Goal: Task Accomplishment & Management: Use online tool/utility

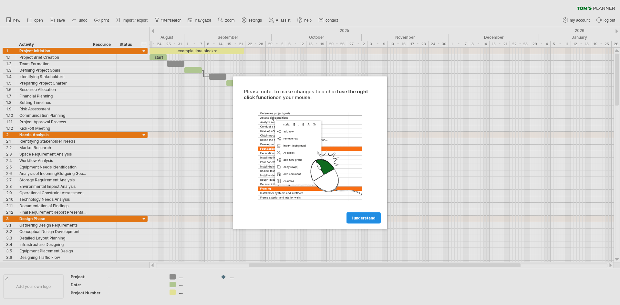
click at [375, 218] on span "I understand" at bounding box center [364, 217] width 24 height 5
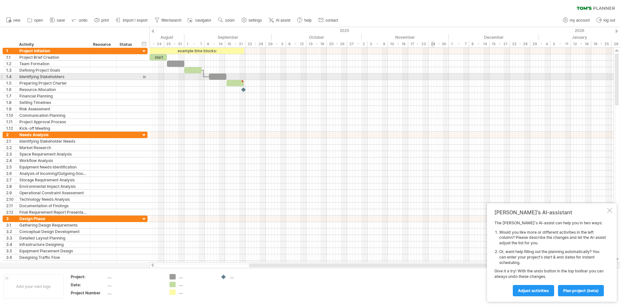
click at [434, 75] on div at bounding box center [382, 77] width 464 height 6
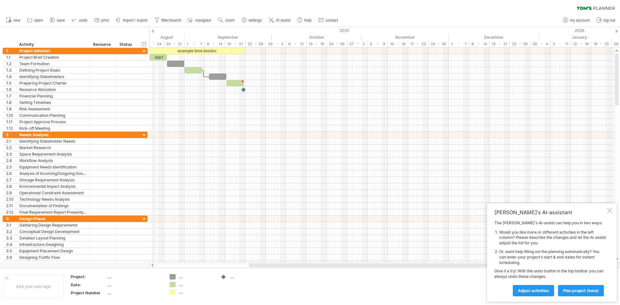
click at [153, 43] on div "18 - 24" at bounding box center [154, 44] width 20 height 7
click at [153, 44] on div "18 - 24" at bounding box center [154, 44] width 20 height 7
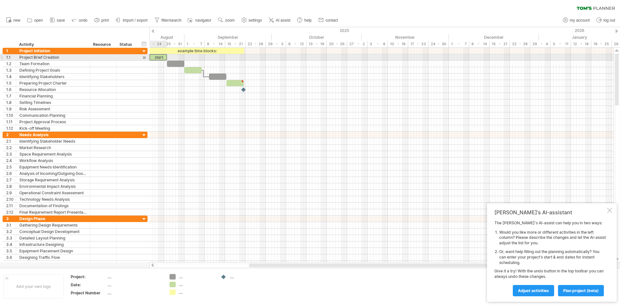
click at [158, 57] on div "start" at bounding box center [158, 57] width 17 height 6
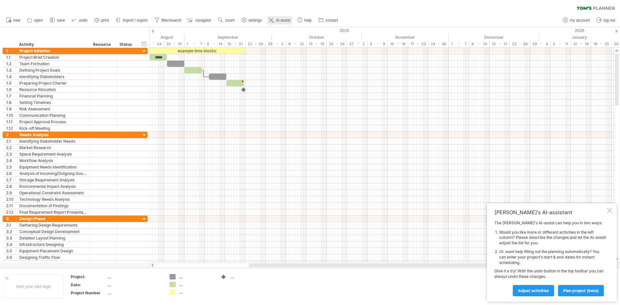
click at [284, 18] on span "AI assist" at bounding box center [283, 20] width 15 height 5
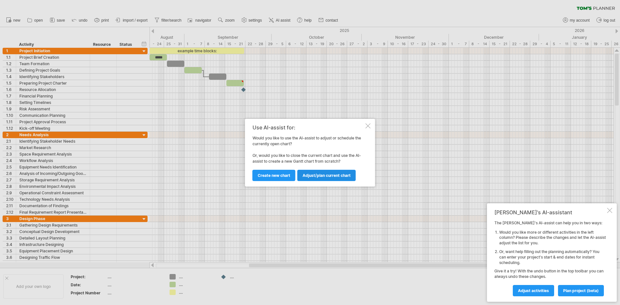
click at [328, 173] on link "Adjust/plan current chart" at bounding box center [327, 175] width 58 height 11
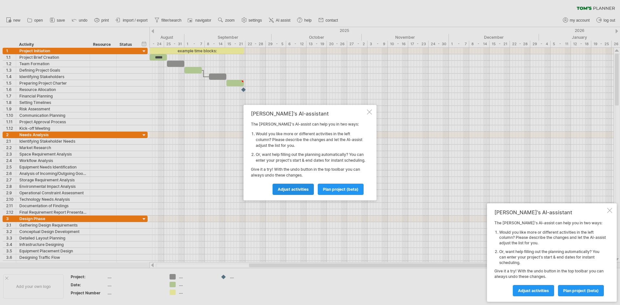
click at [283, 187] on link "Adjust activities" at bounding box center [293, 189] width 41 height 11
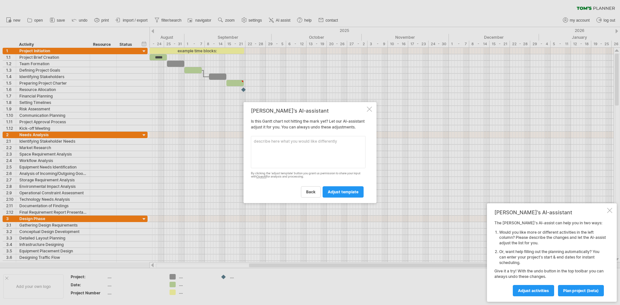
click at [271, 146] on textarea at bounding box center [308, 152] width 115 height 32
type textarea "I have 23 units and I need to schedule electrical work, plumbing, flooring and …"
click at [336, 194] on span "adjust template" at bounding box center [343, 192] width 31 height 5
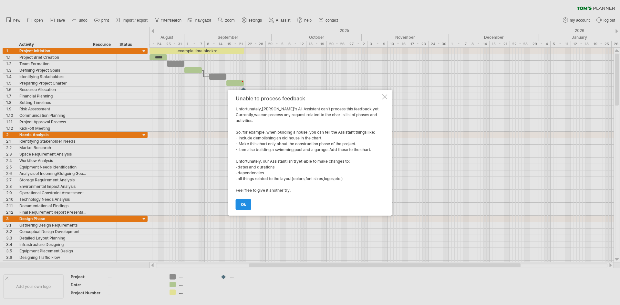
click at [242, 205] on span "ok" at bounding box center [243, 204] width 5 height 5
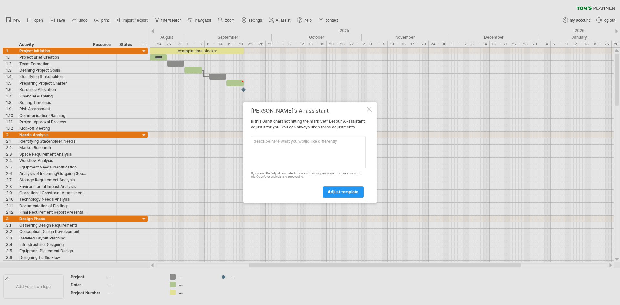
click at [274, 142] on textarea at bounding box center [308, 152] width 115 height 32
click at [368, 107] on div at bounding box center [369, 109] width 5 height 5
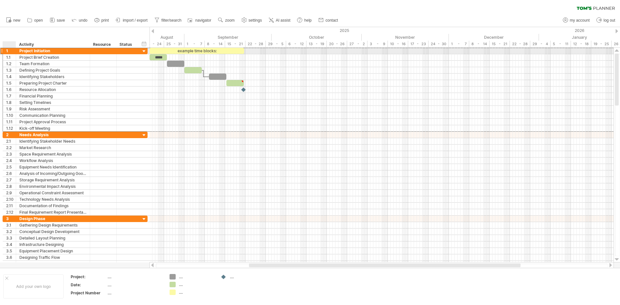
click at [6, 49] on div "1" at bounding box center [11, 51] width 10 height 6
click at [8, 49] on div "1" at bounding box center [11, 51] width 10 height 6
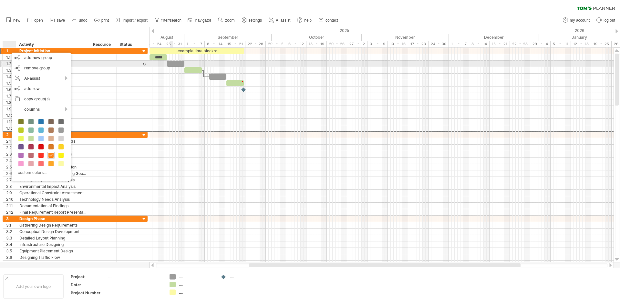
click at [172, 61] on div at bounding box center [175, 64] width 17 height 6
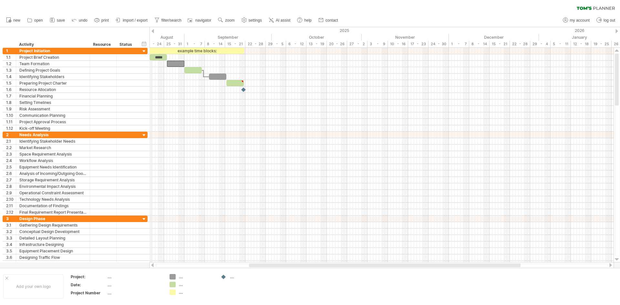
click at [151, 32] on div "2025" at bounding box center [33, 30] width 1012 height 7
click at [152, 30] on div at bounding box center [153, 31] width 3 height 4
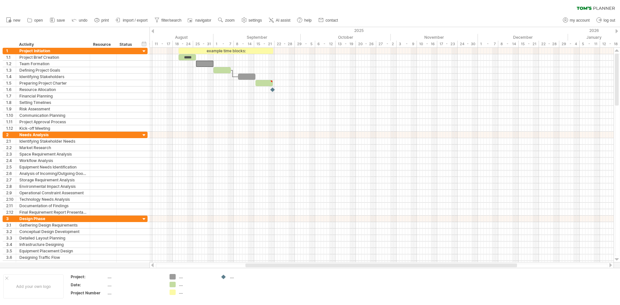
click at [152, 30] on div at bounding box center [153, 31] width 3 height 4
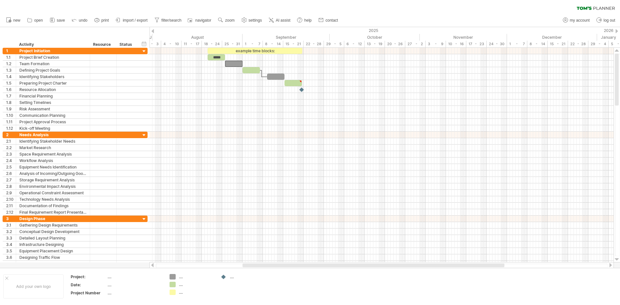
click at [152, 30] on div at bounding box center [153, 31] width 3 height 4
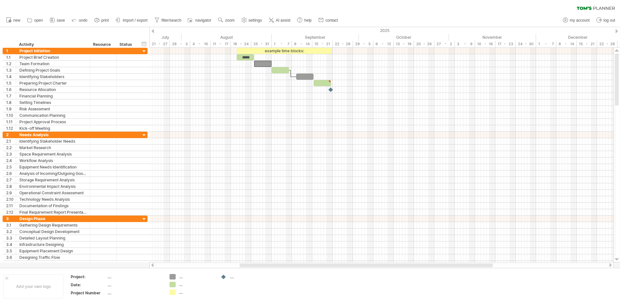
click at [619, 30] on div "2025" at bounding box center [121, 30] width 1012 height 7
click at [618, 31] on div at bounding box center [617, 31] width 3 height 4
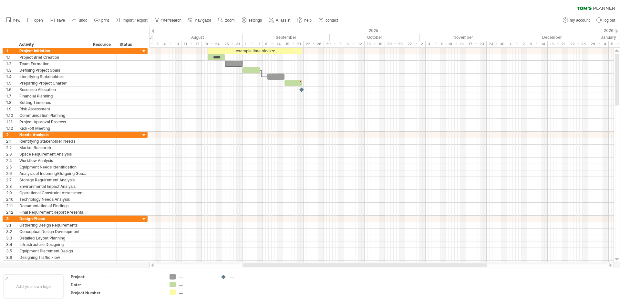
click at [618, 31] on div at bounding box center [617, 31] width 3 height 4
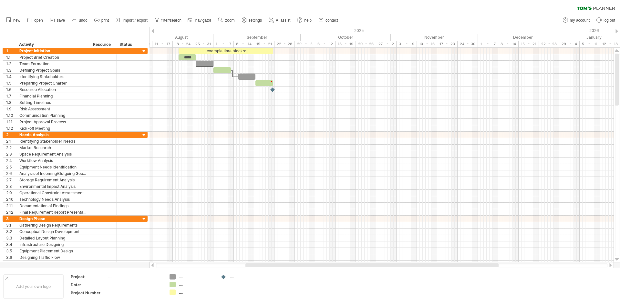
click at [618, 31] on div at bounding box center [617, 31] width 3 height 4
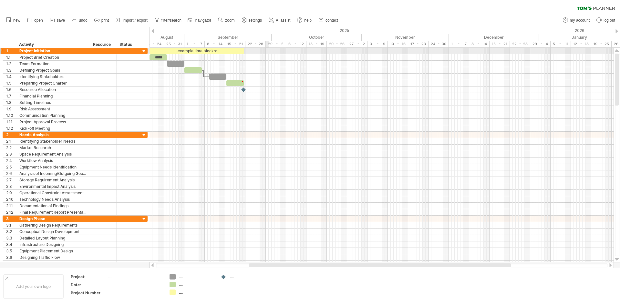
click at [268, 51] on div at bounding box center [382, 51] width 464 height 6
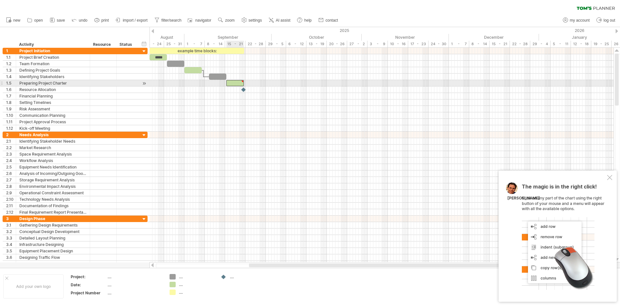
click at [229, 85] on div at bounding box center [234, 83] width 17 height 6
type textarea "**********"
click at [229, 85] on div at bounding box center [234, 83] width 17 height 6
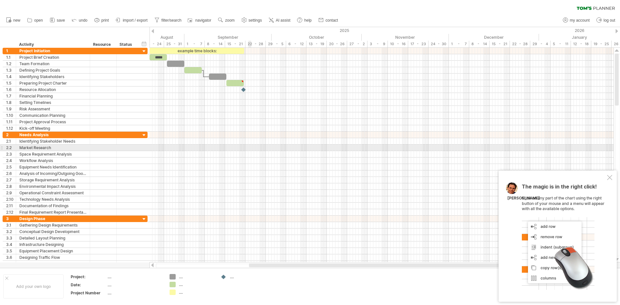
click at [248, 145] on div at bounding box center [382, 148] width 464 height 6
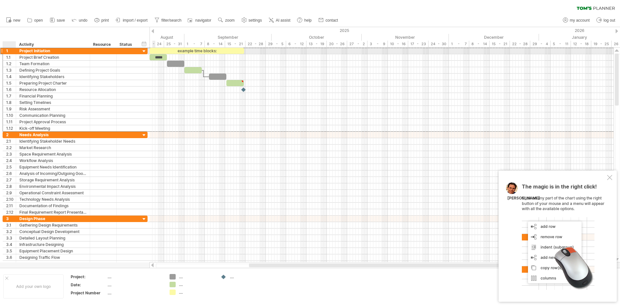
click at [7, 52] on div "1" at bounding box center [11, 51] width 10 height 6
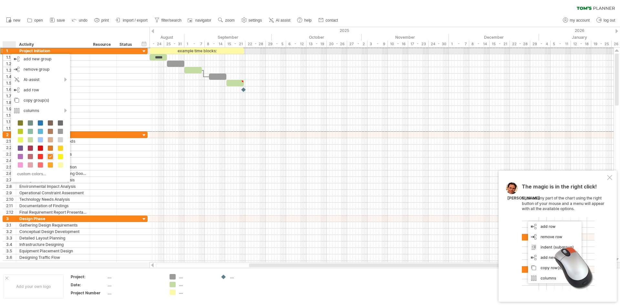
click at [9, 50] on div "1" at bounding box center [11, 51] width 10 height 6
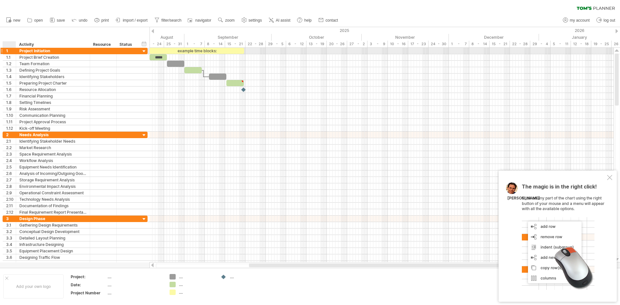
click at [9, 50] on div "1" at bounding box center [11, 51] width 10 height 6
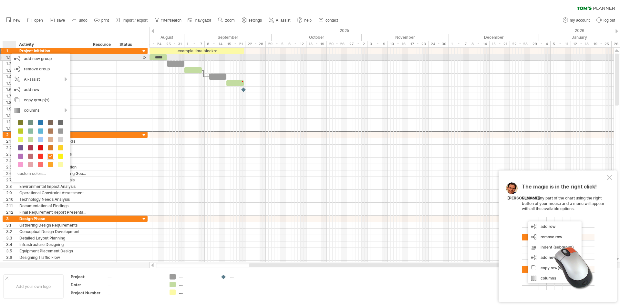
click at [7, 56] on div "1.1" at bounding box center [11, 57] width 10 height 6
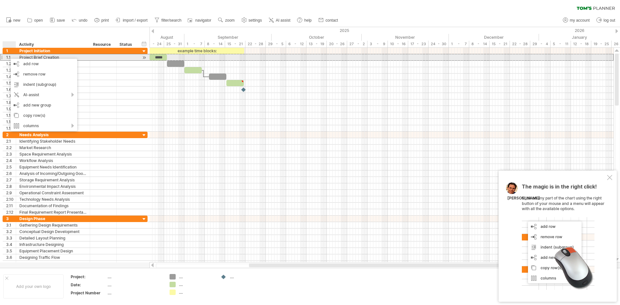
click at [7, 56] on div "1.1" at bounding box center [11, 57] width 10 height 6
drag, startPoint x: 12, startPoint y: 58, endPoint x: 8, endPoint y: 58, distance: 3.9
click at [8, 58] on div "1.1" at bounding box center [11, 57] width 10 height 6
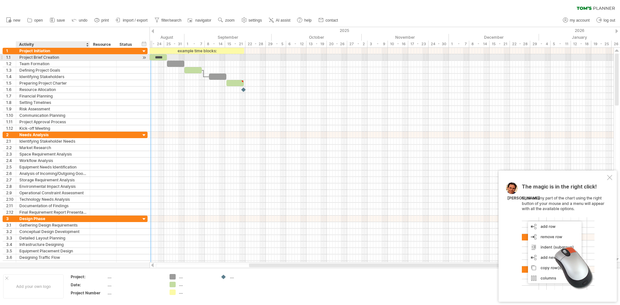
click at [30, 57] on div "Project Brief Creation" at bounding box center [52, 57] width 67 height 6
click at [30, 57] on input "**********" at bounding box center [52, 57] width 67 height 6
type input "**********"
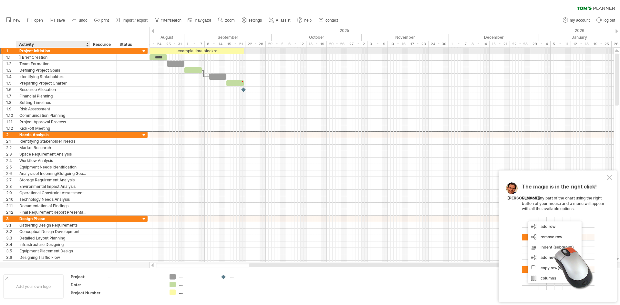
click at [28, 50] on div "Project Initiation" at bounding box center [52, 51] width 67 height 6
drag, startPoint x: 52, startPoint y: 51, endPoint x: 17, endPoint y: 52, distance: 34.9
click at [17, 52] on div "**********" at bounding box center [53, 51] width 74 height 6
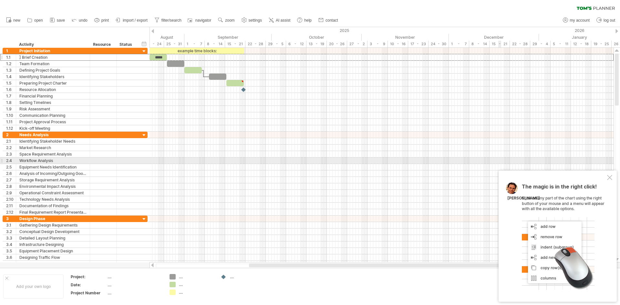
click at [497, 155] on div at bounding box center [382, 154] width 464 height 6
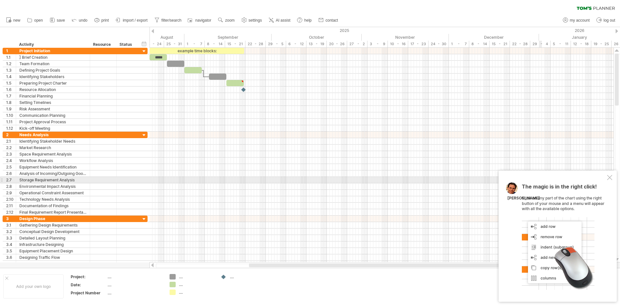
click at [611, 177] on div at bounding box center [609, 177] width 5 height 5
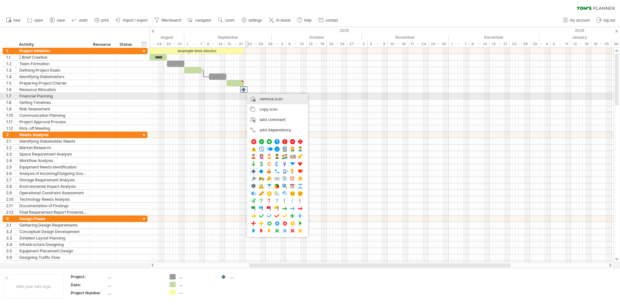
click at [270, 96] on div "remove icon remove selected items" at bounding box center [277, 99] width 61 height 10
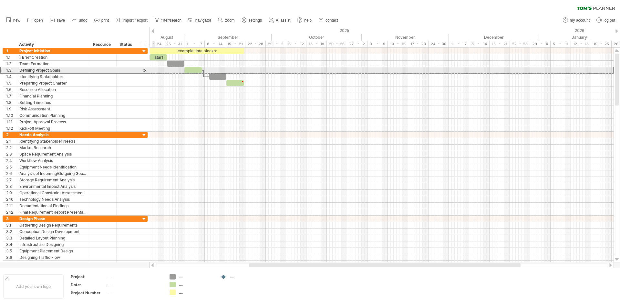
click at [129, 73] on div at bounding box center [127, 70] width 14 height 6
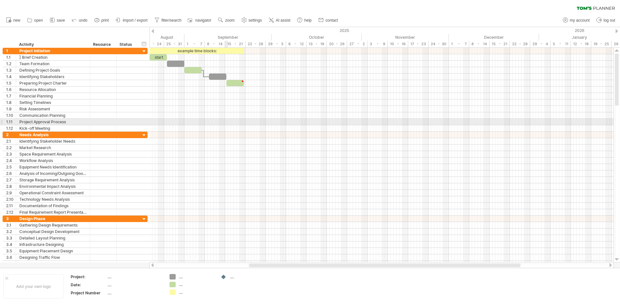
click at [227, 123] on div at bounding box center [382, 122] width 464 height 6
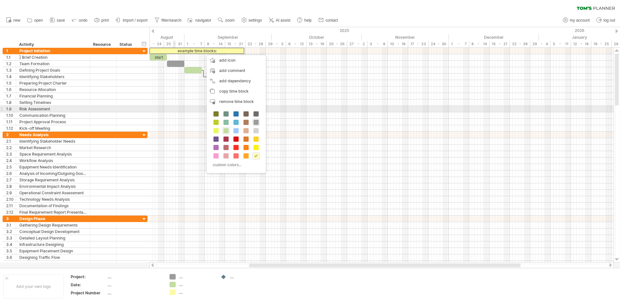
click at [175, 108] on div at bounding box center [382, 109] width 464 height 6
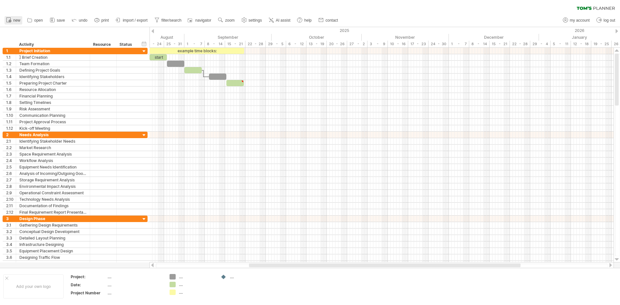
click at [15, 20] on span "new" at bounding box center [16, 20] width 7 height 5
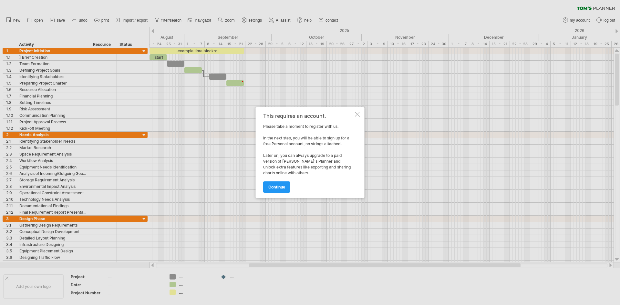
click at [187, 112] on div at bounding box center [310, 152] width 620 height 305
